Goal: Information Seeking & Learning: Learn about a topic

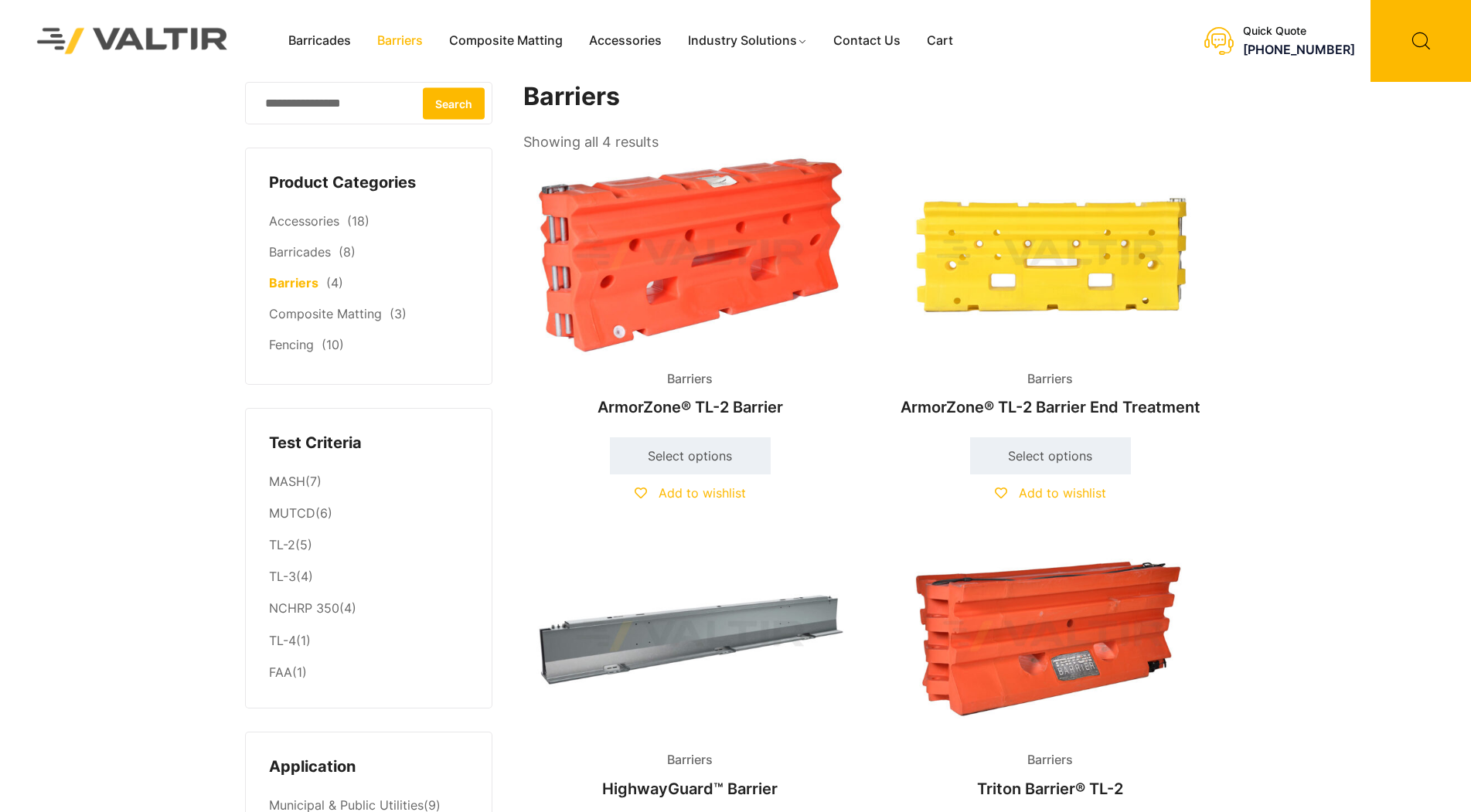
click at [777, 271] on img at bounding box center [690, 254] width 334 height 200
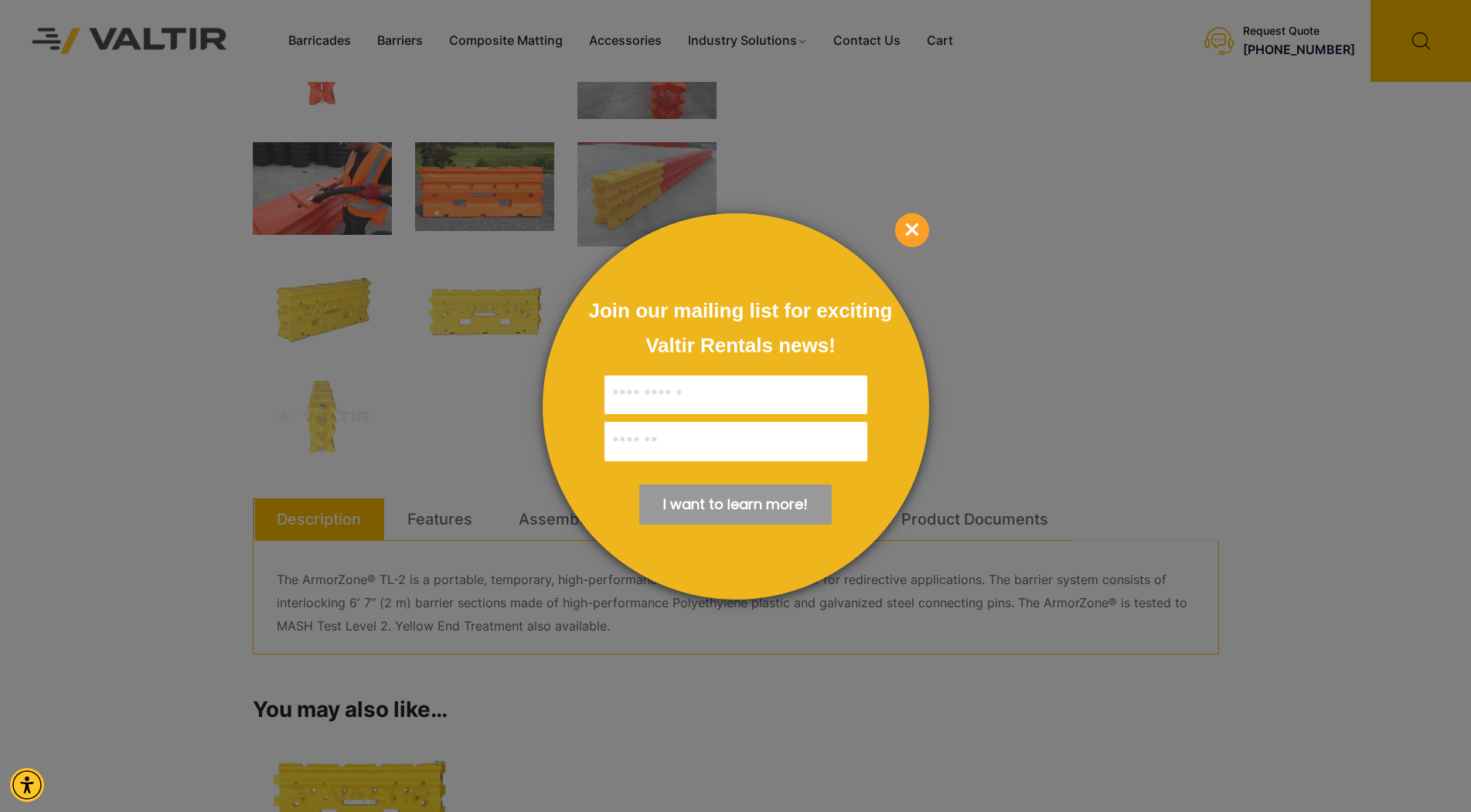
scroll to position [695, 0]
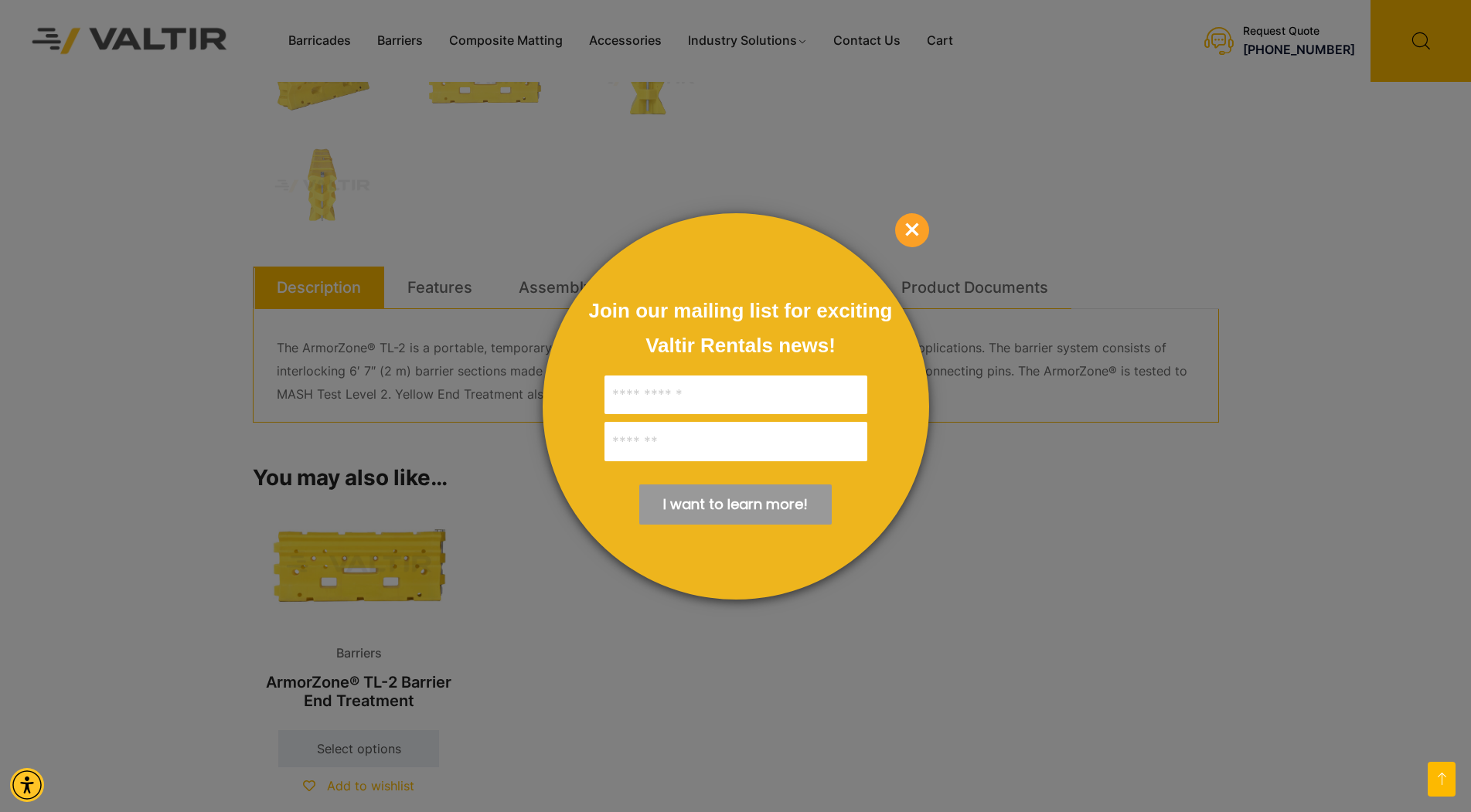
click at [926, 220] on p "×" at bounding box center [911, 230] width 34 height 34
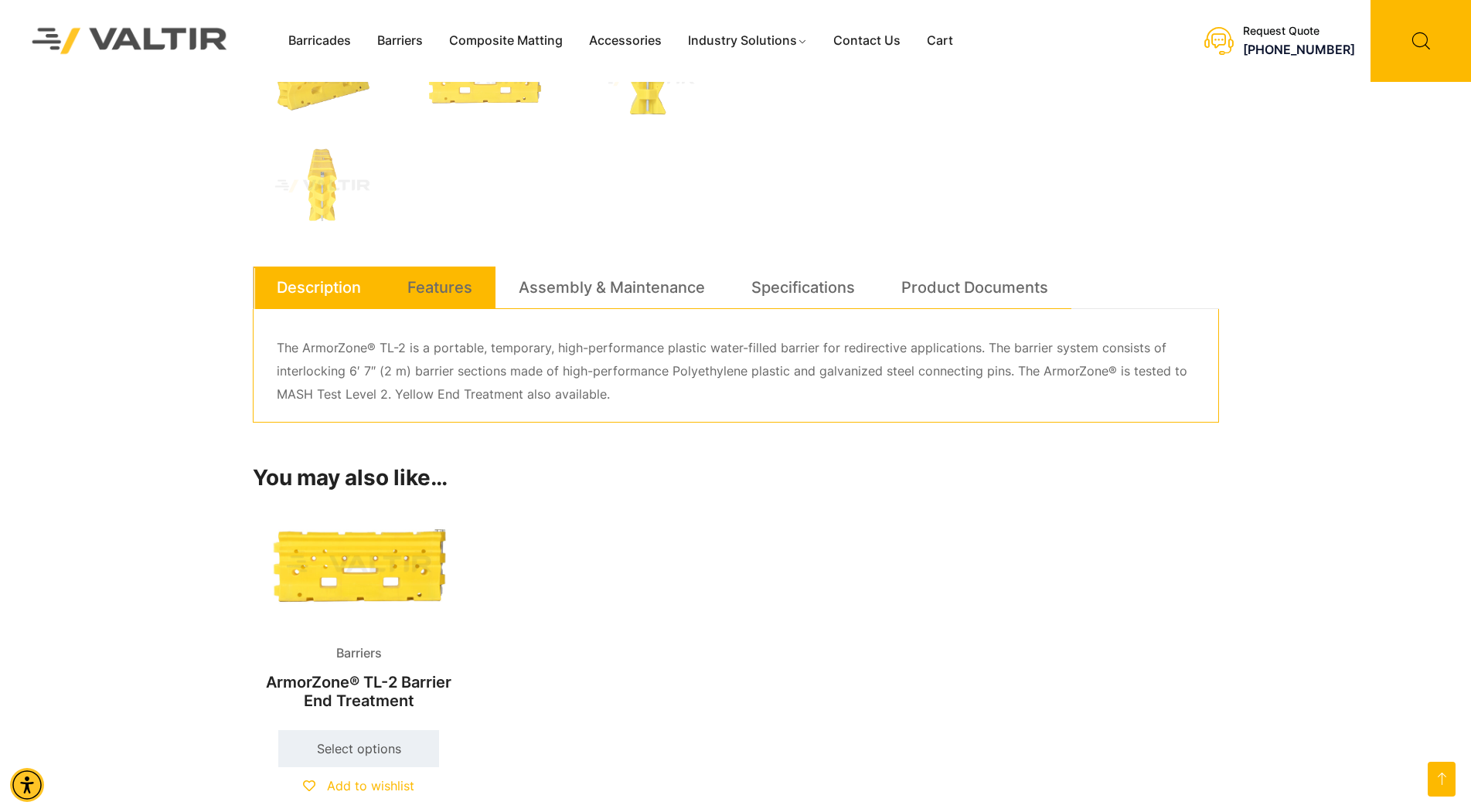
click at [445, 291] on link "Features" at bounding box center [440, 288] width 65 height 42
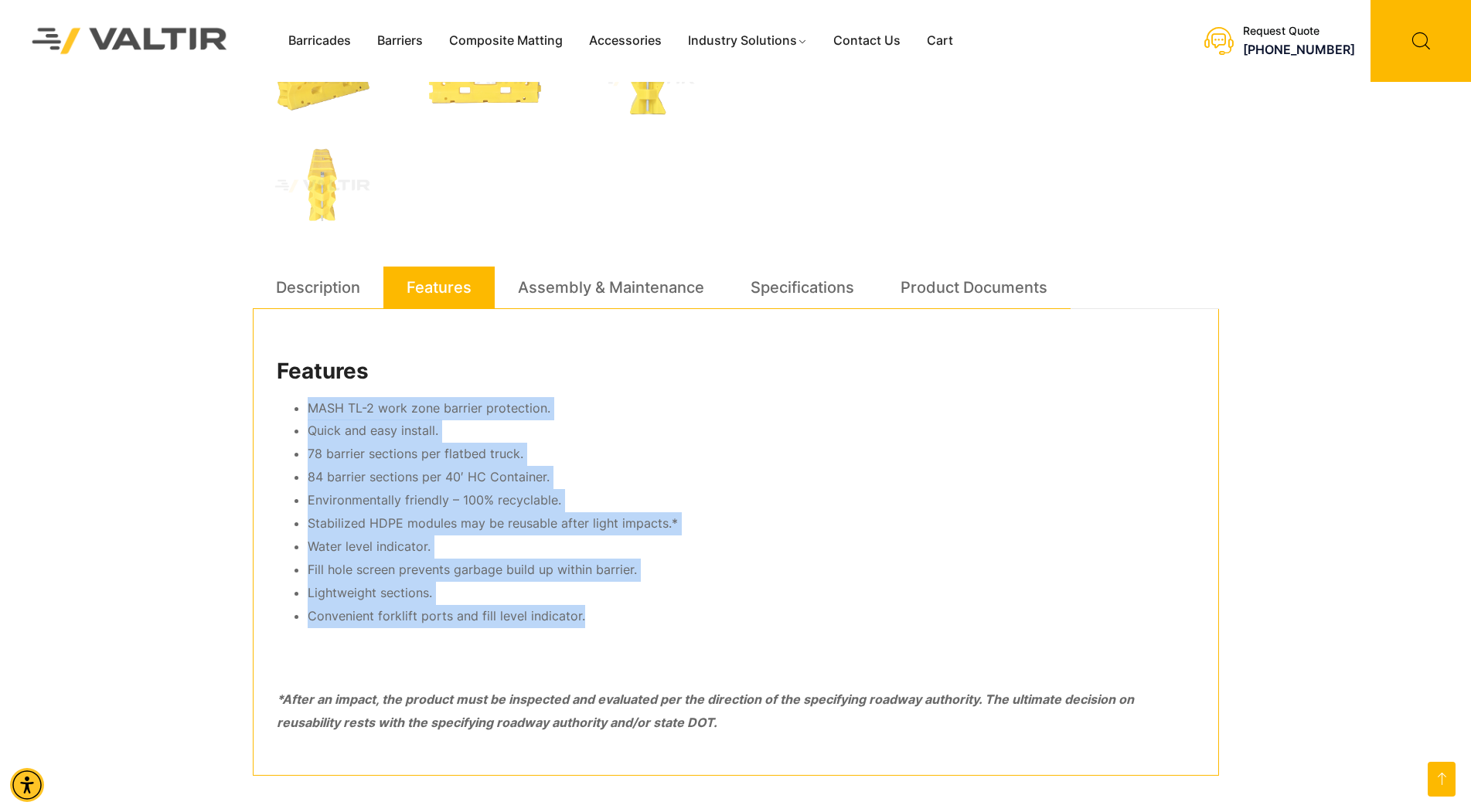
drag, startPoint x: 614, startPoint y: 614, endPoint x: 279, endPoint y: 404, distance: 395.4
click at [279, 404] on ul "MASH TL-2 work zone barrier protection. Quick and easy install. 78 barrier sect…" at bounding box center [736, 512] width 918 height 231
copy ul "MASH TL-2 work zone barrier protection. Quick and easy install. 78 barrier sect…"
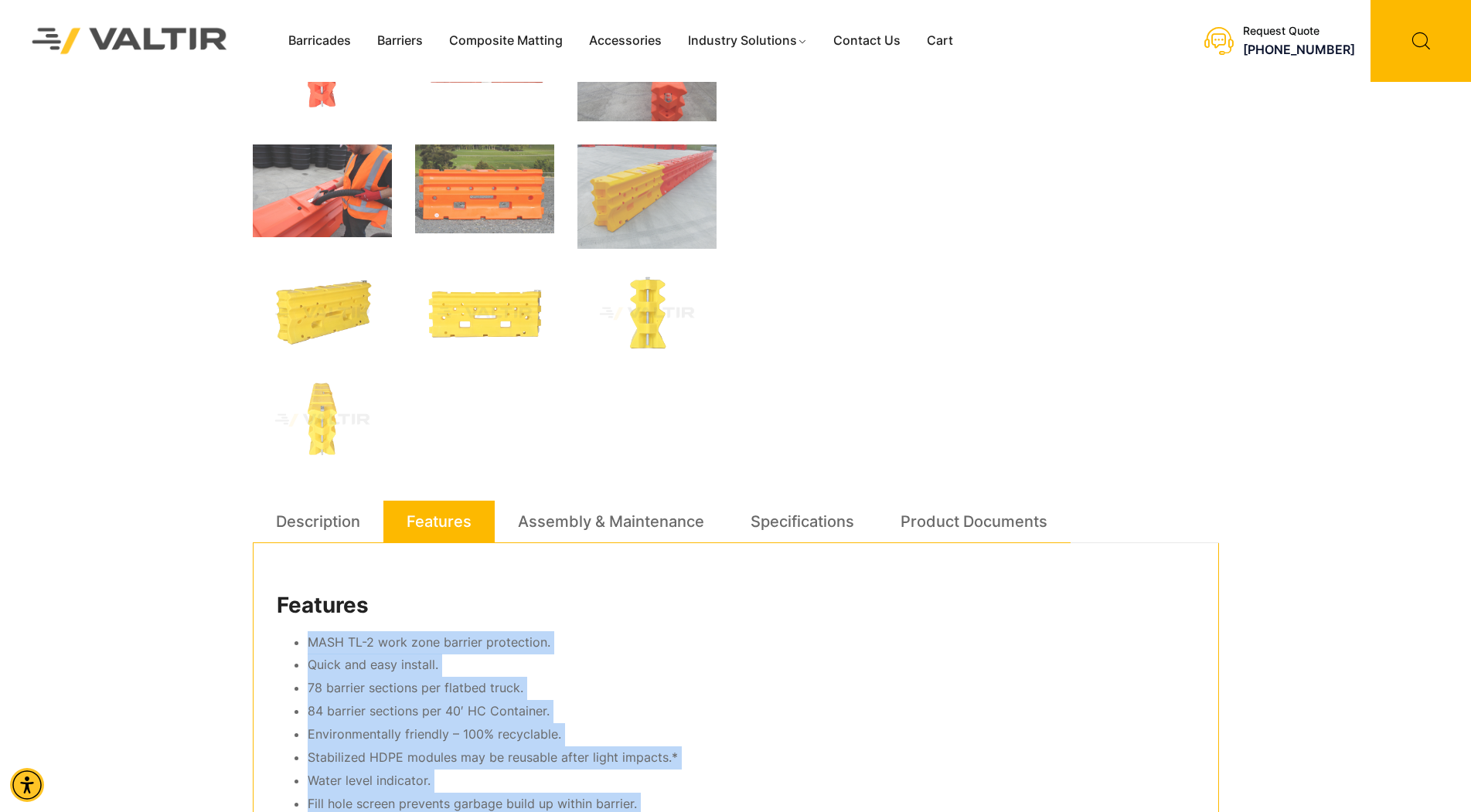
scroll to position [463, 0]
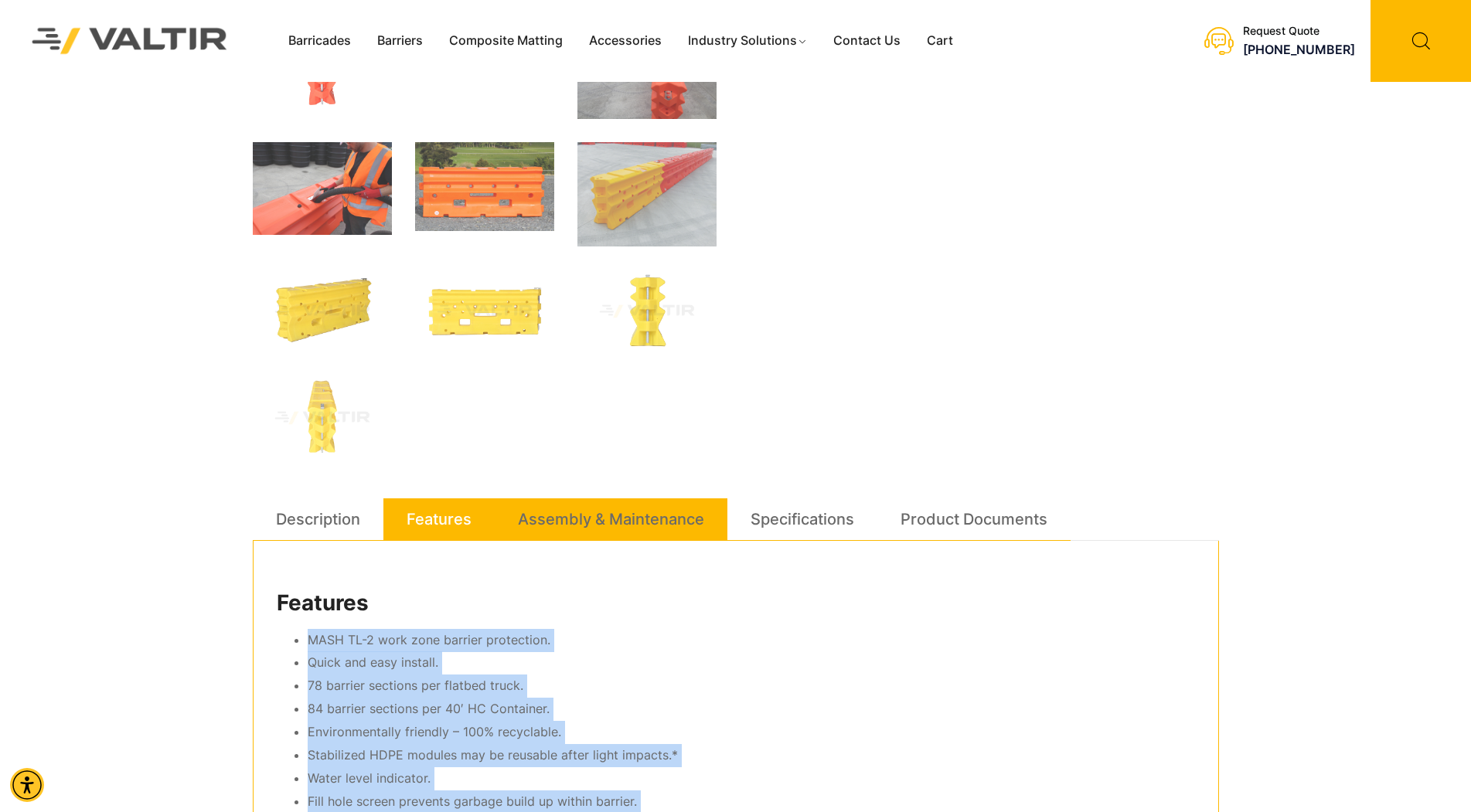
click at [677, 530] on link "Assembly & Maintenance" at bounding box center [610, 519] width 186 height 42
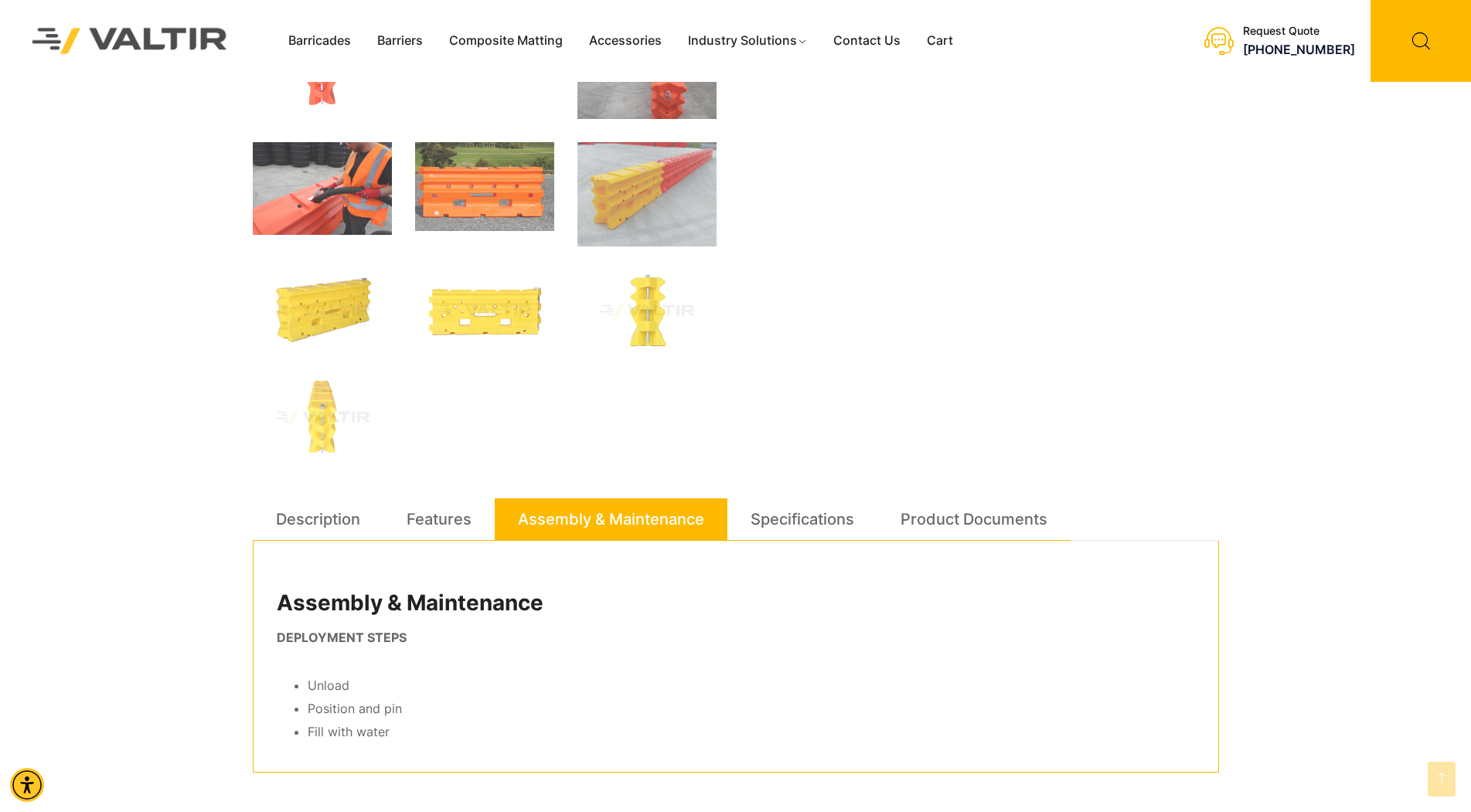
scroll to position [618, 0]
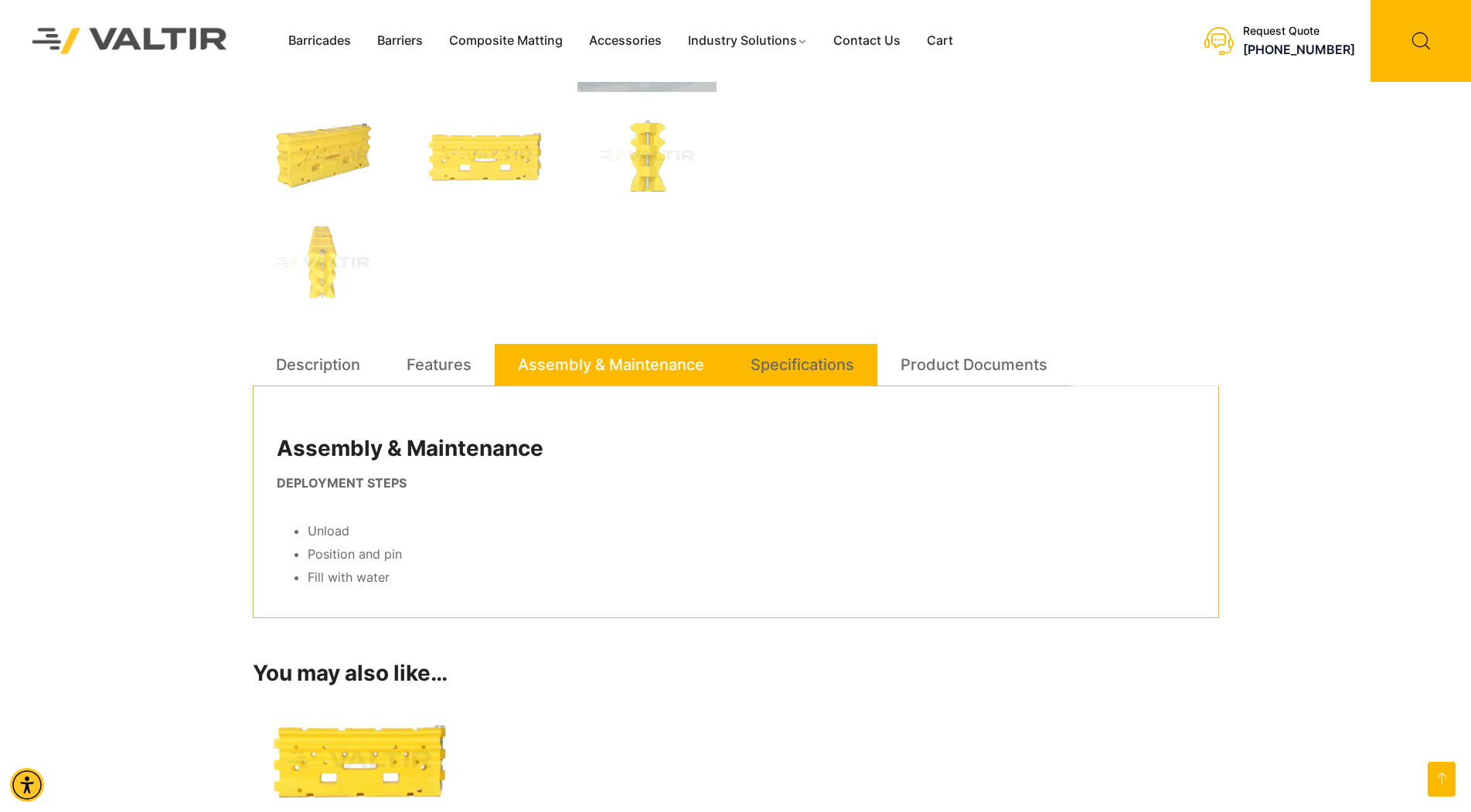
click at [808, 375] on link "Specifications" at bounding box center [802, 364] width 103 height 42
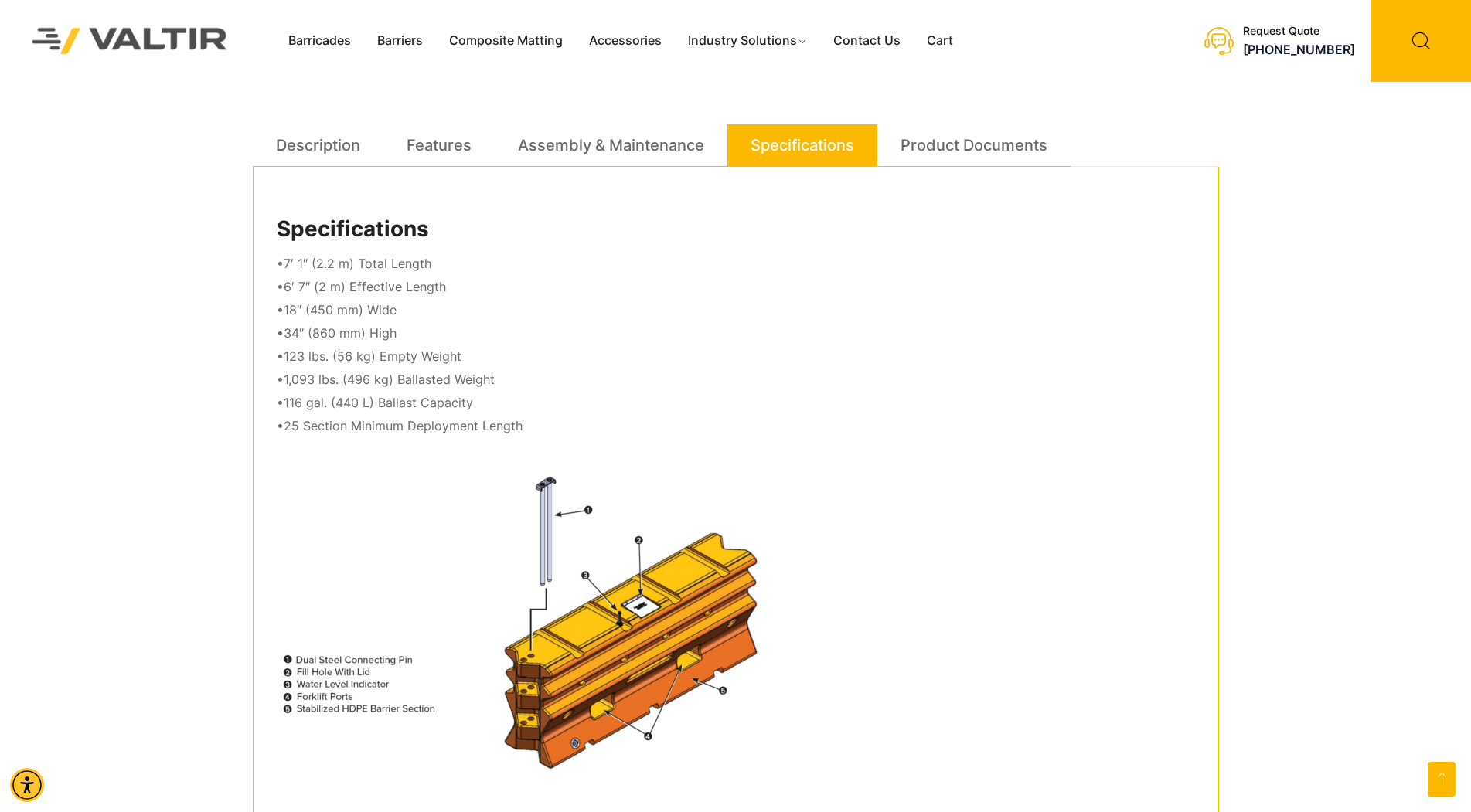
scroll to position [927, 0]
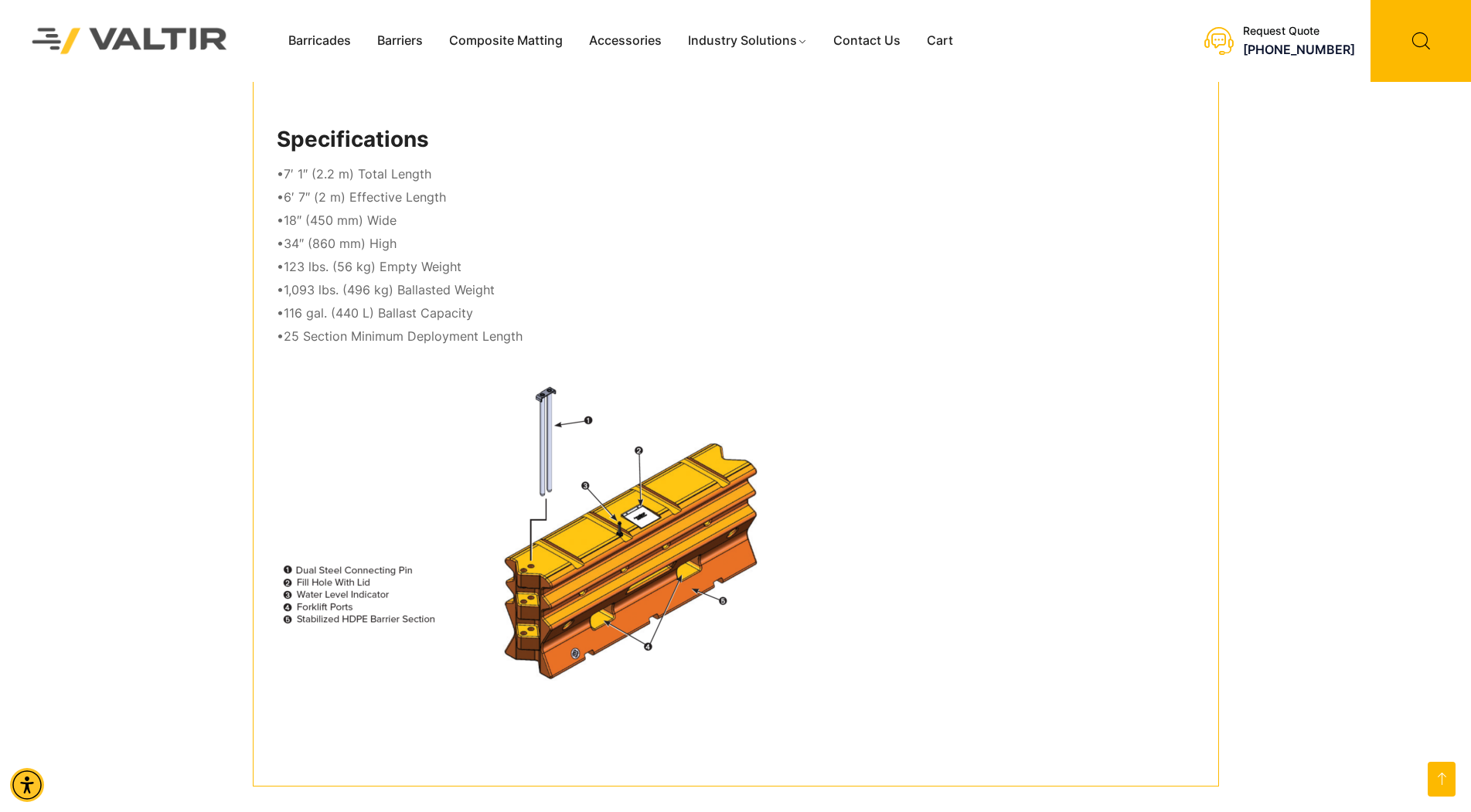
drag, startPoint x: 797, startPoint y: 418, endPoint x: 780, endPoint y: 413, distance: 17.7
click at [797, 418] on img at bounding box center [543, 531] width 534 height 316
drag, startPoint x: 568, startPoint y: 344, endPoint x: 324, endPoint y: 169, distance: 300.3
click at [324, 166] on p "•7′ 1″ (2.2 m) Total Length •6′ 7″ (2 m) Effective Length •18″ (450 mm) Wide •3…" at bounding box center [736, 254] width 918 height 184
click at [495, 610] on img at bounding box center [543, 531] width 534 height 316
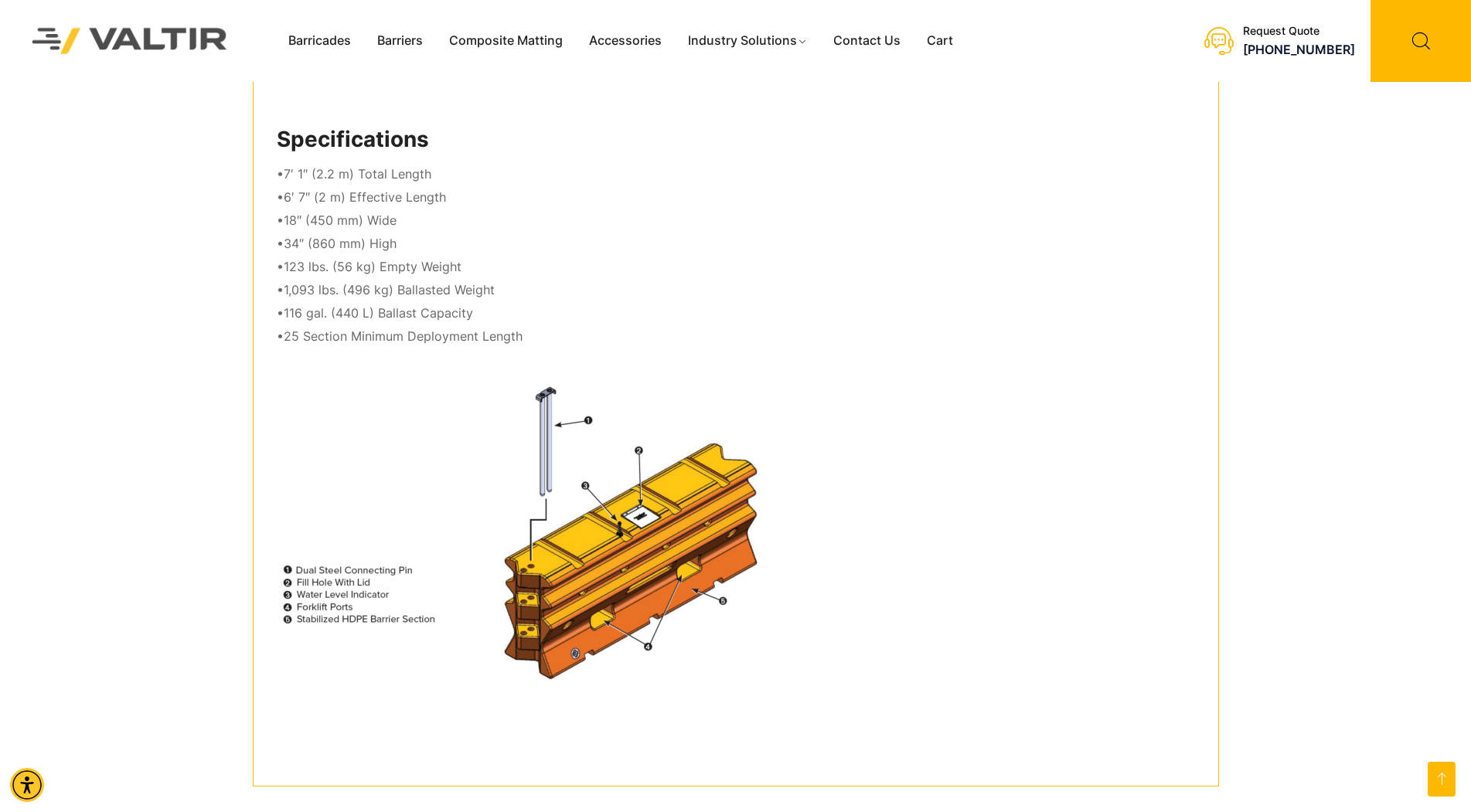
click at [545, 622] on img at bounding box center [543, 531] width 534 height 316
click at [326, 577] on img at bounding box center [543, 531] width 534 height 316
click at [408, 308] on p "•7′ 1″ (2.2 m) Total Length •6′ 7″ (2 m) Effective Length •18″ (450 mm) Wide •3…" at bounding box center [736, 254] width 918 height 184
drag, startPoint x: 542, startPoint y: 335, endPoint x: 269, endPoint y: 172, distance: 318.0
click at [269, 149] on div "Specifications •7′ 1″ (2.2 m) Total Length •6′ 7″ (2 m) Effective Length •18″ (…" at bounding box center [736, 431] width 966 height 709
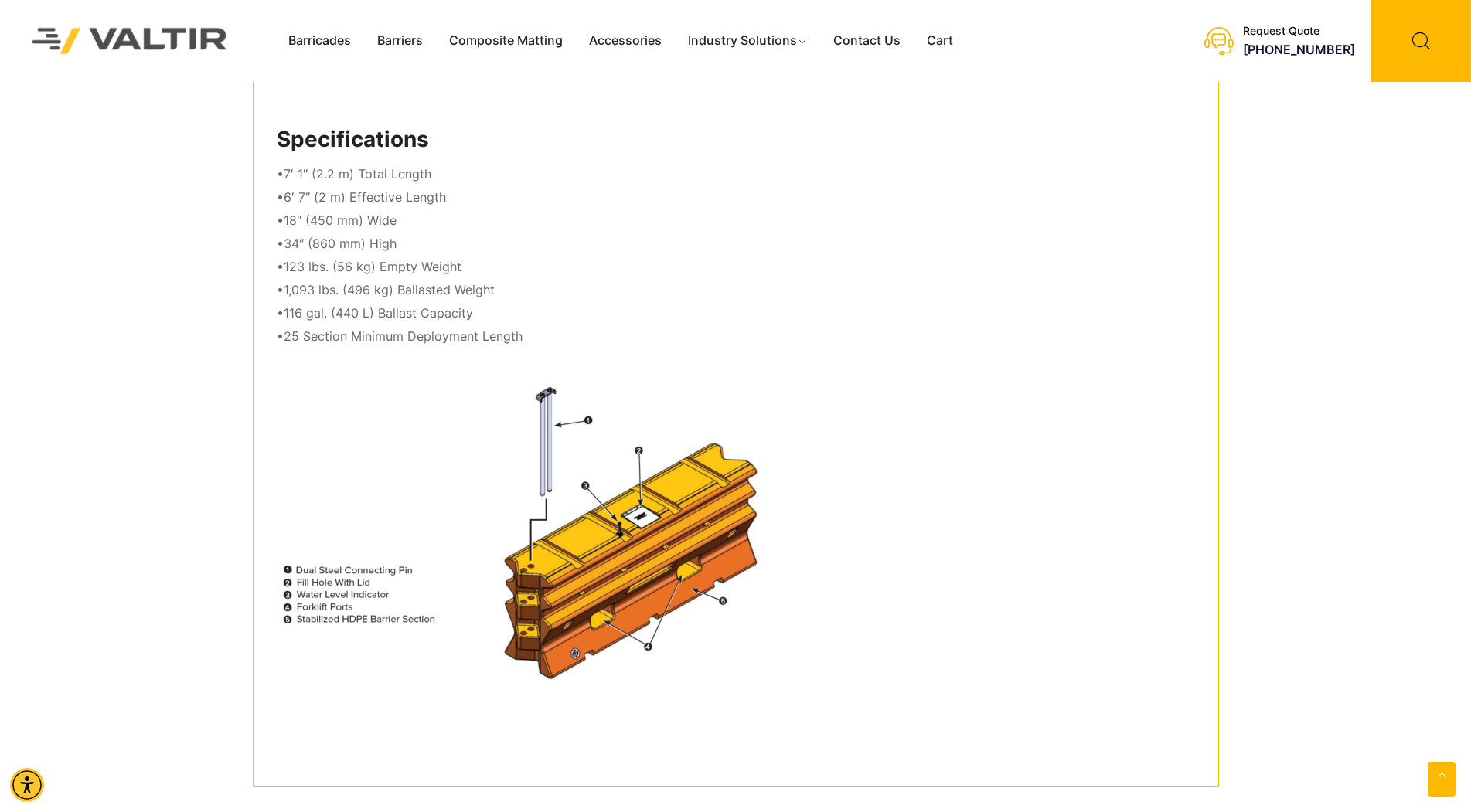
click at [427, 226] on p "•7′ 1″ (2.2 m) Total Length •6′ 7″ (2 m) Effective Length •18″ (450 mm) Wide •3…" at bounding box center [736, 254] width 918 height 184
drag, startPoint x: 550, startPoint y: 330, endPoint x: 267, endPoint y: 183, distance: 318.9
click at [267, 183] on div "Specifications •7′ 1″ (2.2 m) Total Length •6′ 7″ (2 m) Effective Length •18″ (…" at bounding box center [736, 431] width 966 height 709
copy p "•7′ 1″ (2.2 m) Total Length •6′ 7″ (2 m) Effective Length •18″ (450 mm) Wide •3…"
click at [1058, 96] on div "Specifications •7′ 1″ (2.2 m) Total Length •6′ 7″ (2 m) Effective Length •18″ (…" at bounding box center [736, 431] width 966 height 709
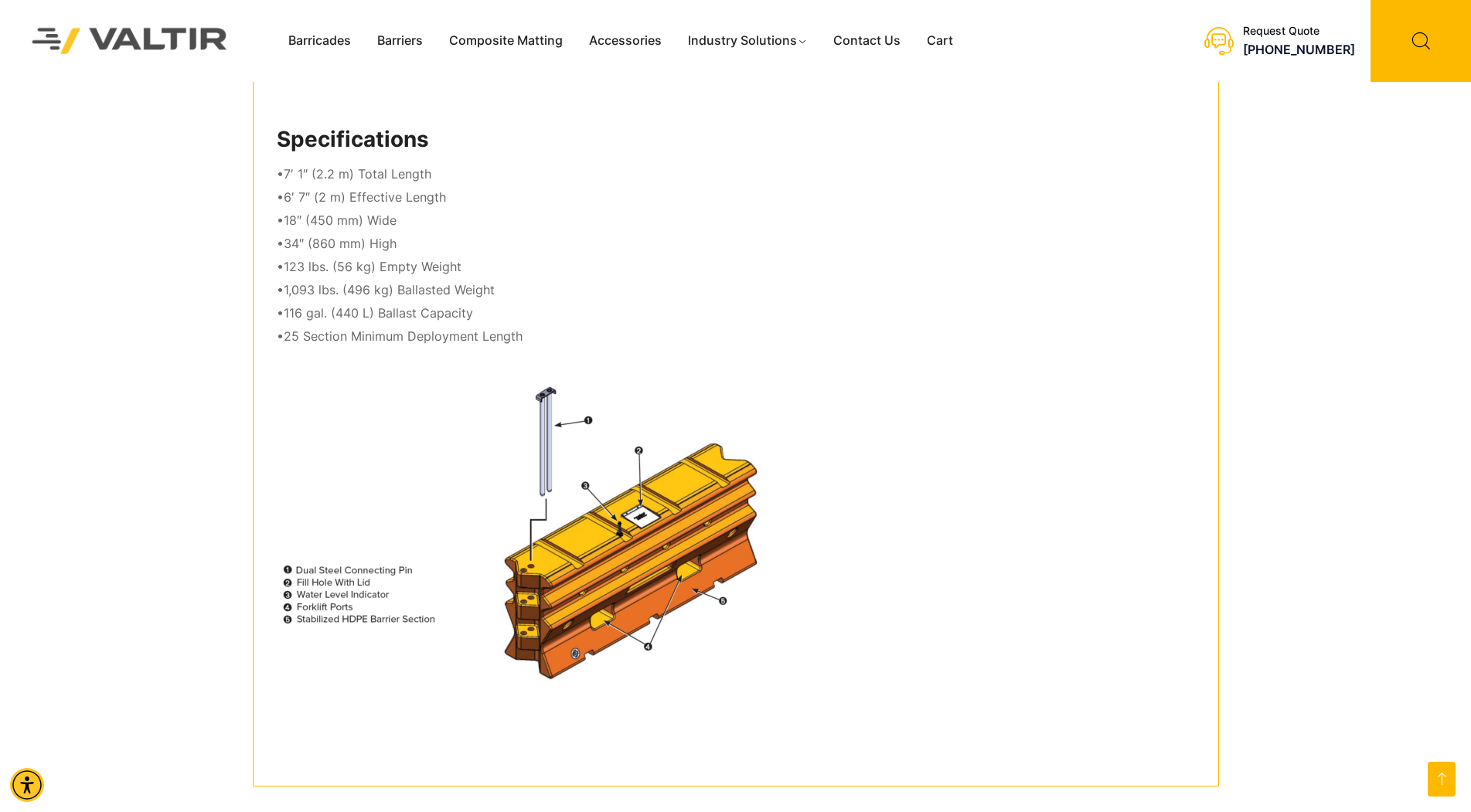
drag, startPoint x: 945, startPoint y: 174, endPoint x: 1076, endPoint y: 1, distance: 217.0
click at [940, 170] on p "•7′ 1″ (2.2 m) Total Length •6′ 7″ (2 m) Effective Length •18″ (450 mm) Wide •3…" at bounding box center [736, 254] width 918 height 184
